Goal: Subscribe to service/newsletter

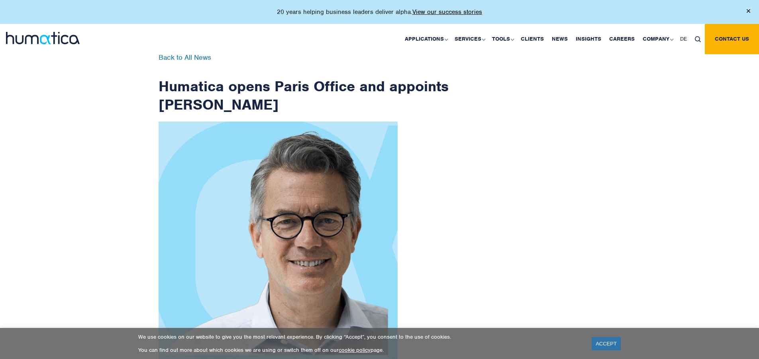
scroll to position [1272, 0]
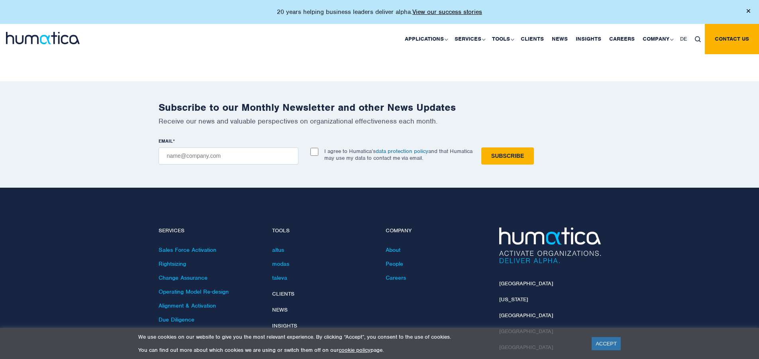
checkbox input "true"
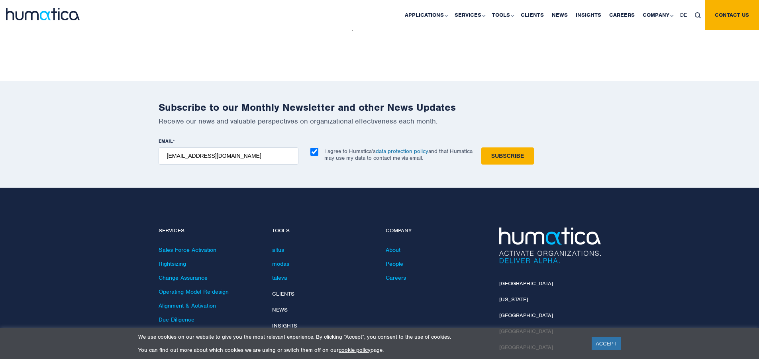
type input "[EMAIL_ADDRESS][DOMAIN_NAME]"
click at [482, 147] on input "Subscribe" at bounding box center [508, 155] width 53 height 17
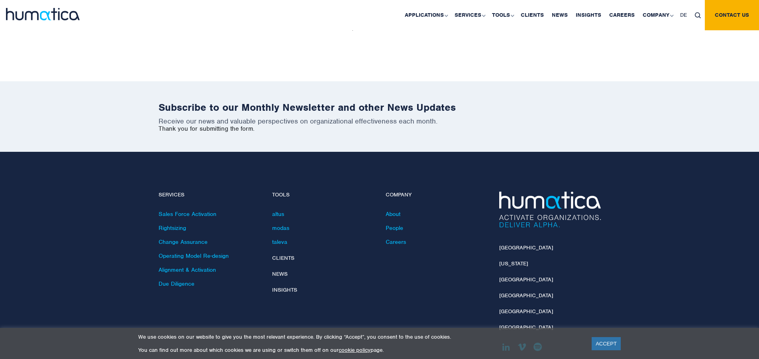
scroll to position [1236, 0]
